Goal: Task Accomplishment & Management: Manage account settings

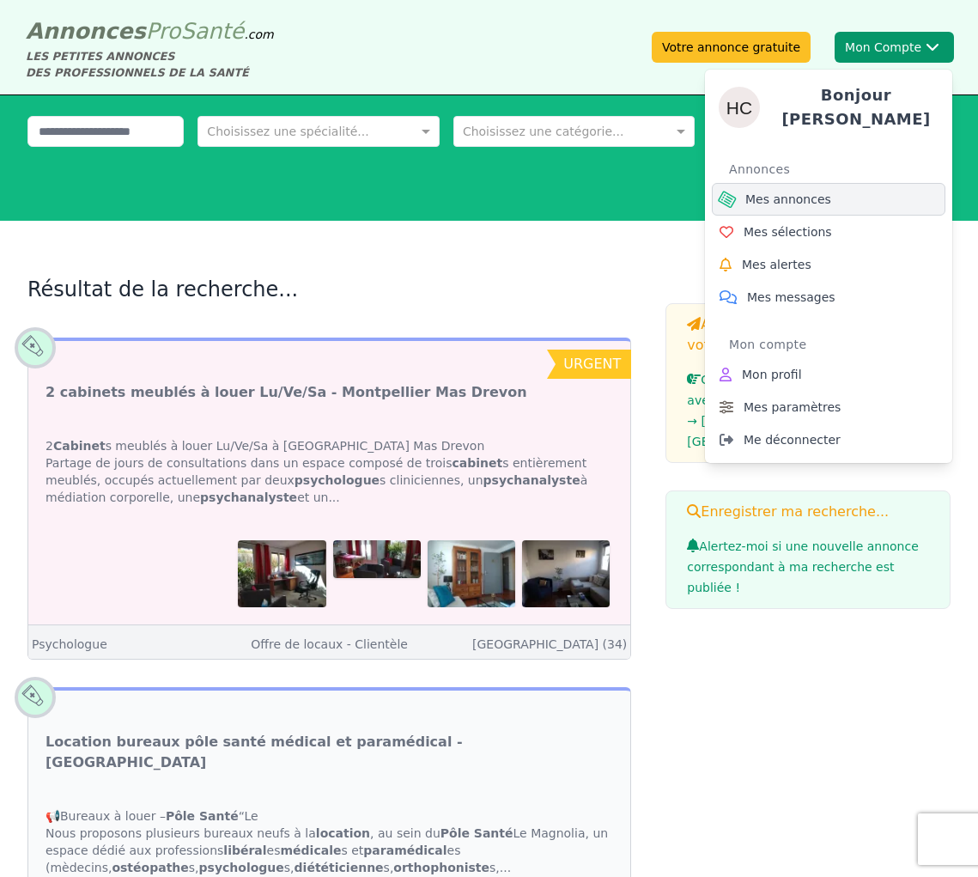
click at [818, 191] on span "Mes annonces" at bounding box center [789, 199] width 86 height 17
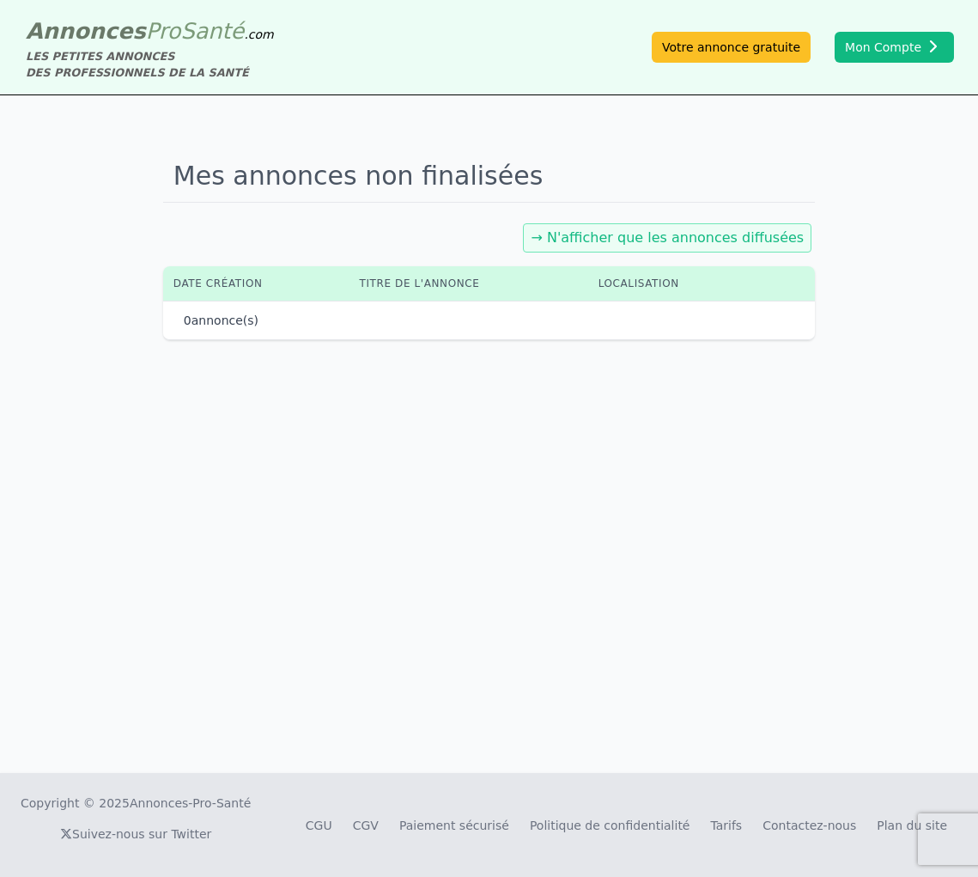
click at [590, 397] on div "Mes annonces non finalisées → N'afficher que les annonces diffusées Date créati…" at bounding box center [489, 434] width 978 height 678
click at [95, 268] on div "Mes annonces non finalisées → N'afficher que les annonces diffusées Date créati…" at bounding box center [489, 434] width 978 height 678
click at [745, 47] on link "Votre annonce gratuite" at bounding box center [731, 47] width 159 height 31
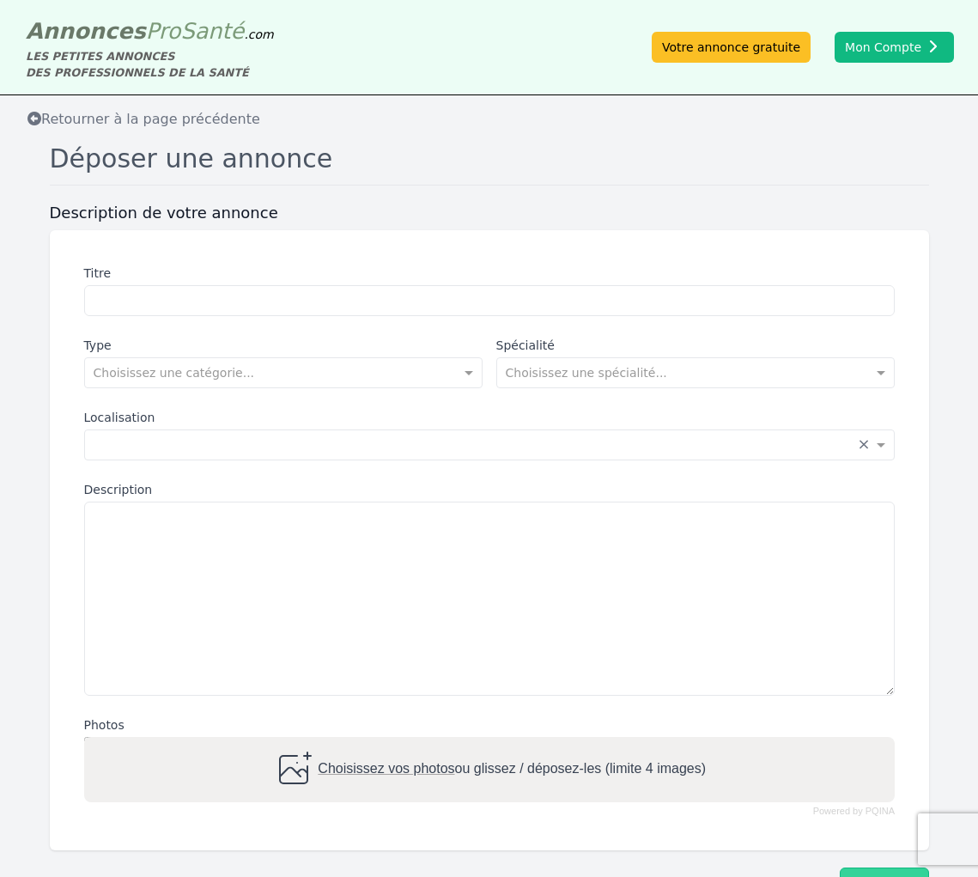
drag, startPoint x: 754, startPoint y: 117, endPoint x: 779, endPoint y: 107, distance: 27.0
click at [758, 117] on div "Retourner à la page précédente" at bounding box center [489, 119] width 951 height 21
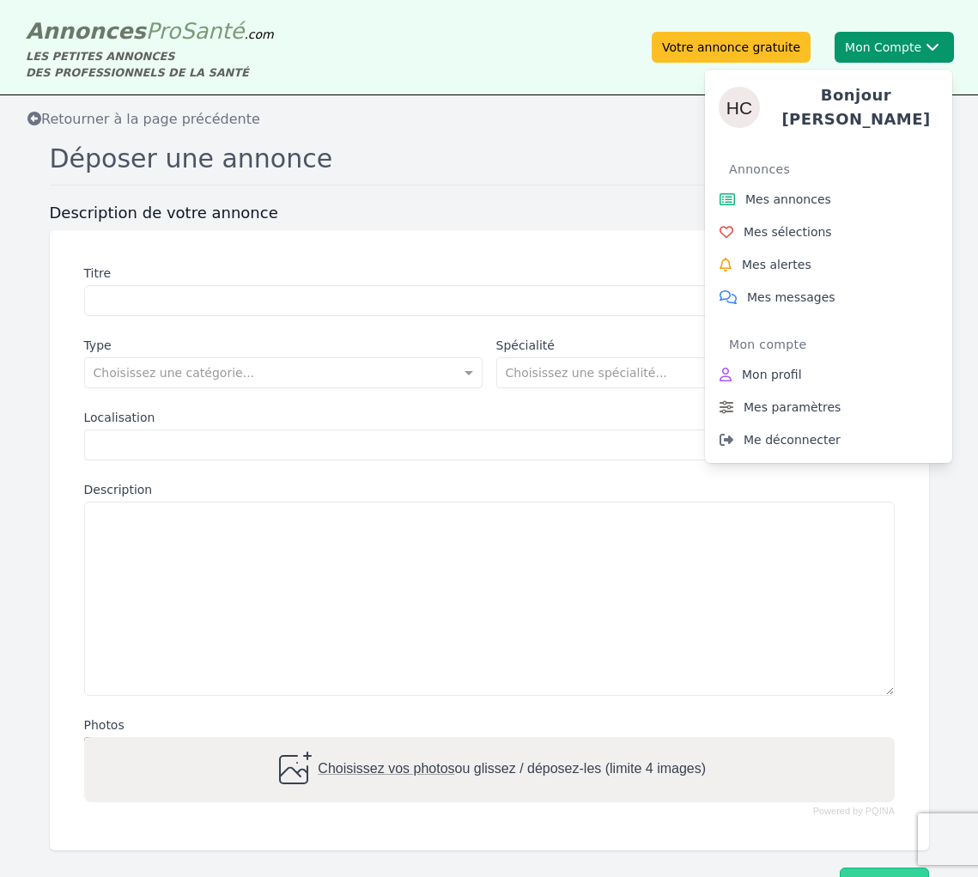
click at [875, 43] on button "Mon Compte Bonjour [PERSON_NAME] annonces Mes sélections Mes alertes Mes messag…" at bounding box center [894, 47] width 119 height 31
click at [819, 192] on span "Mes annonces" at bounding box center [789, 199] width 86 height 17
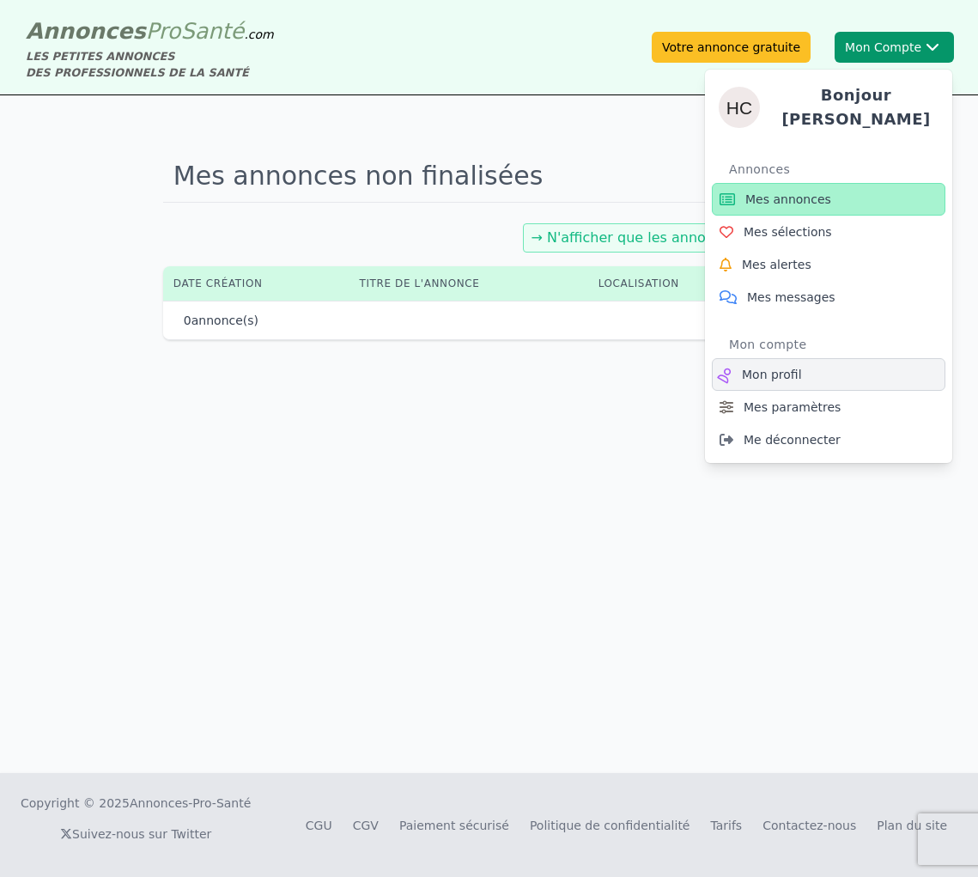
click at [792, 366] on span "Mon profil" at bounding box center [772, 374] width 60 height 17
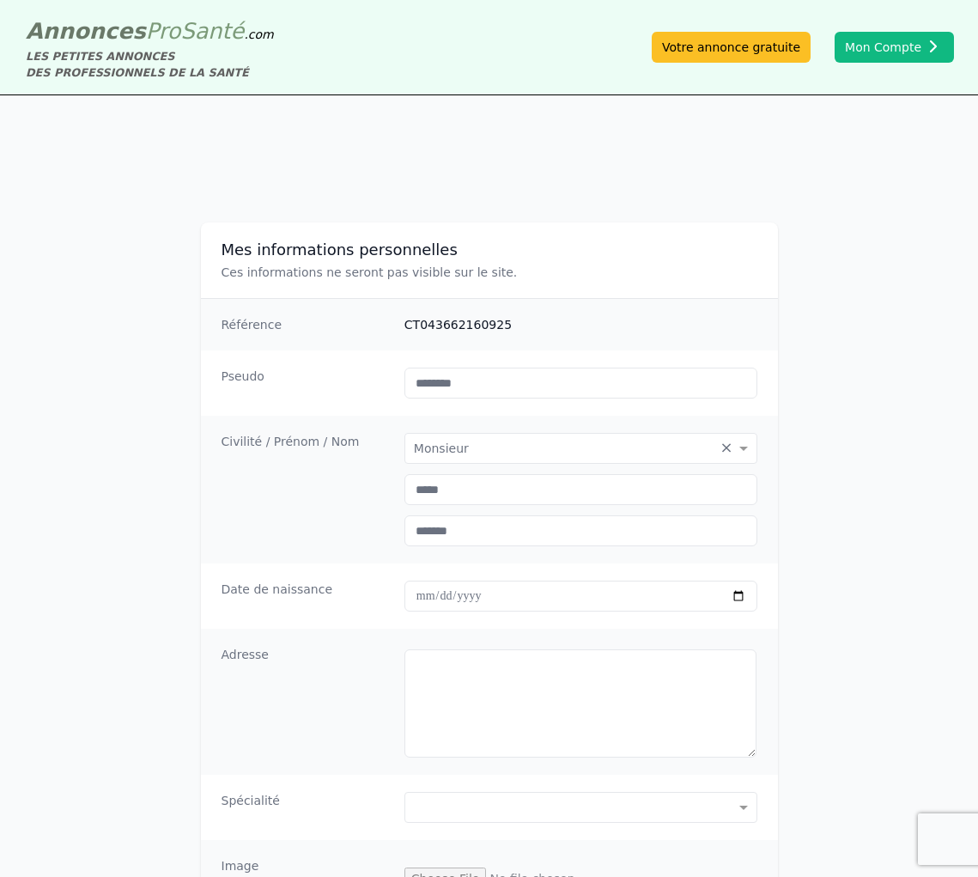
click at [841, 489] on div "Mes informations personnelles Ces informations ne seront pas visible sur le sit…" at bounding box center [489, 607] width 978 height 914
